Goal: Find specific page/section: Find specific page/section

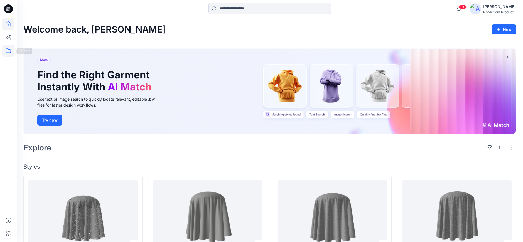
click at [10, 51] on icon at bounding box center [8, 51] width 12 height 12
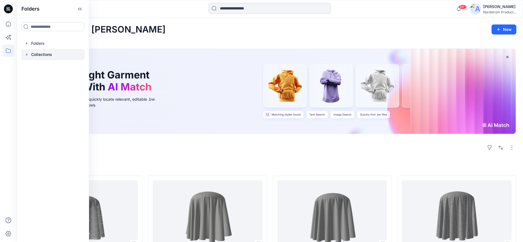
click at [40, 55] on p "Collections" at bounding box center [41, 54] width 21 height 7
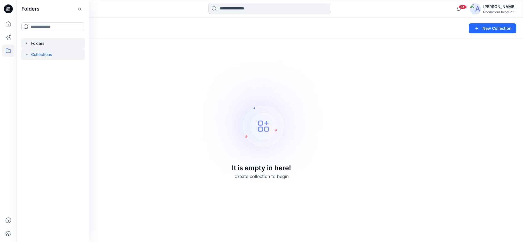
click at [38, 47] on div at bounding box center [52, 43] width 63 height 11
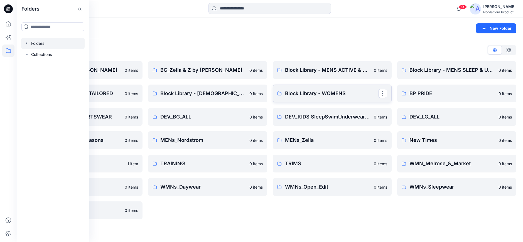
click at [307, 96] on p "Block Library - WOMENS" at bounding box center [332, 94] width 94 height 8
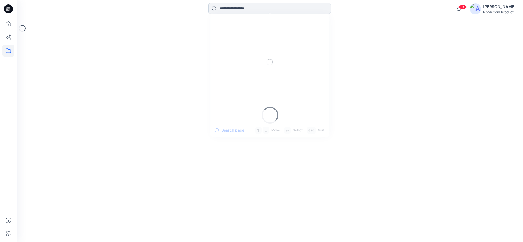
click at [273, 8] on input at bounding box center [270, 8] width 123 height 11
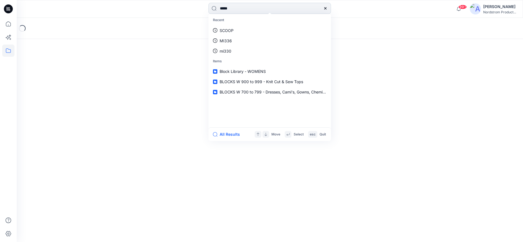
type input "******"
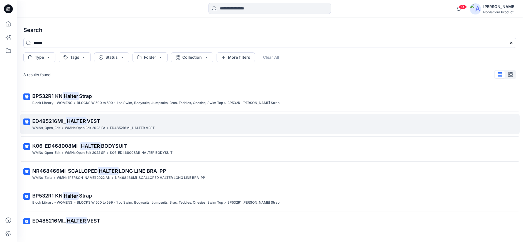
click at [85, 122] on mark "HALTER" at bounding box center [76, 121] width 21 height 8
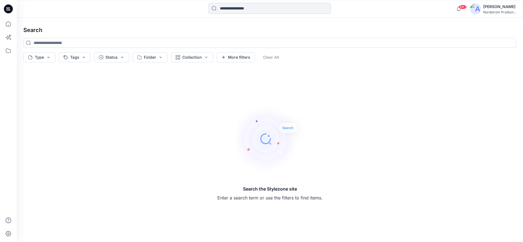
click at [250, 9] on input at bounding box center [270, 8] width 123 height 11
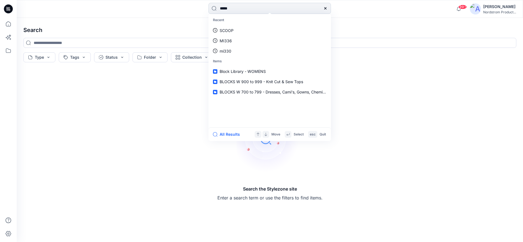
type input "******"
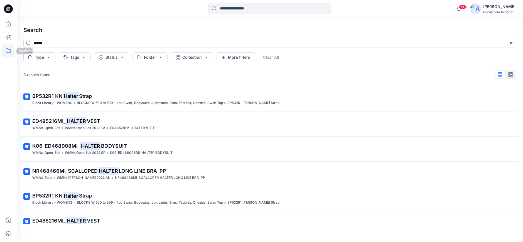
click at [6, 49] on icon at bounding box center [8, 51] width 12 height 12
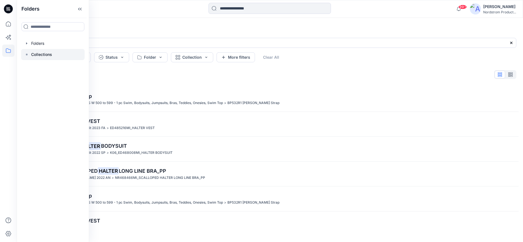
click at [36, 54] on p "Collections" at bounding box center [41, 54] width 21 height 7
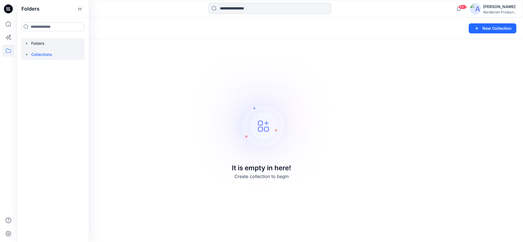
click at [40, 43] on div at bounding box center [52, 43] width 63 height 11
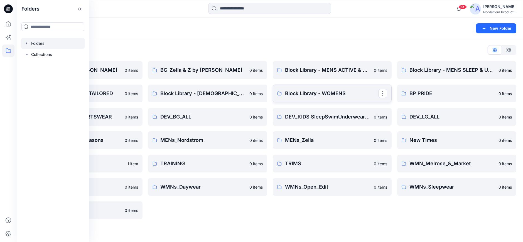
click at [311, 90] on p "Block Library - WOMENS" at bounding box center [332, 94] width 94 height 8
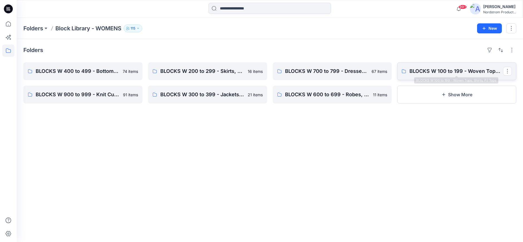
click at [427, 70] on p "BLOCKS W 100 to 199 - Woven Tops, Shirts, PJ Tops" at bounding box center [457, 71] width 94 height 8
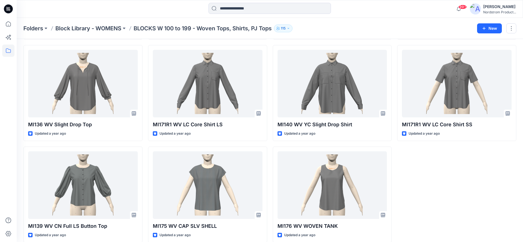
scroll to position [1042, 0]
